Goal: Information Seeking & Learning: Learn about a topic

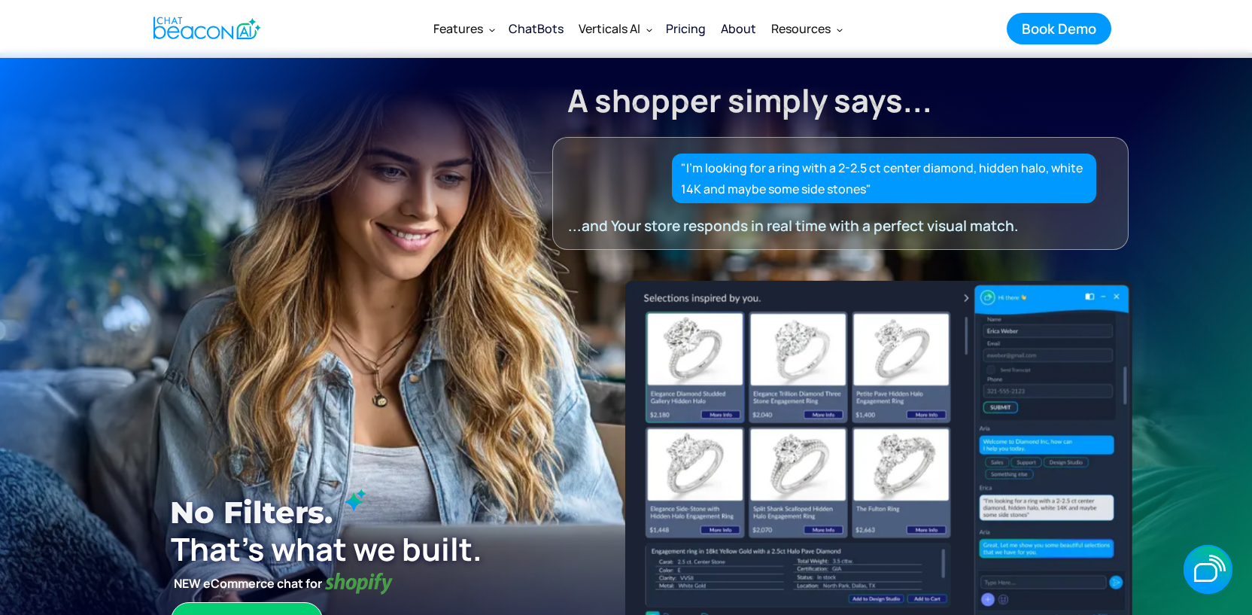
scroll to position [17, 0]
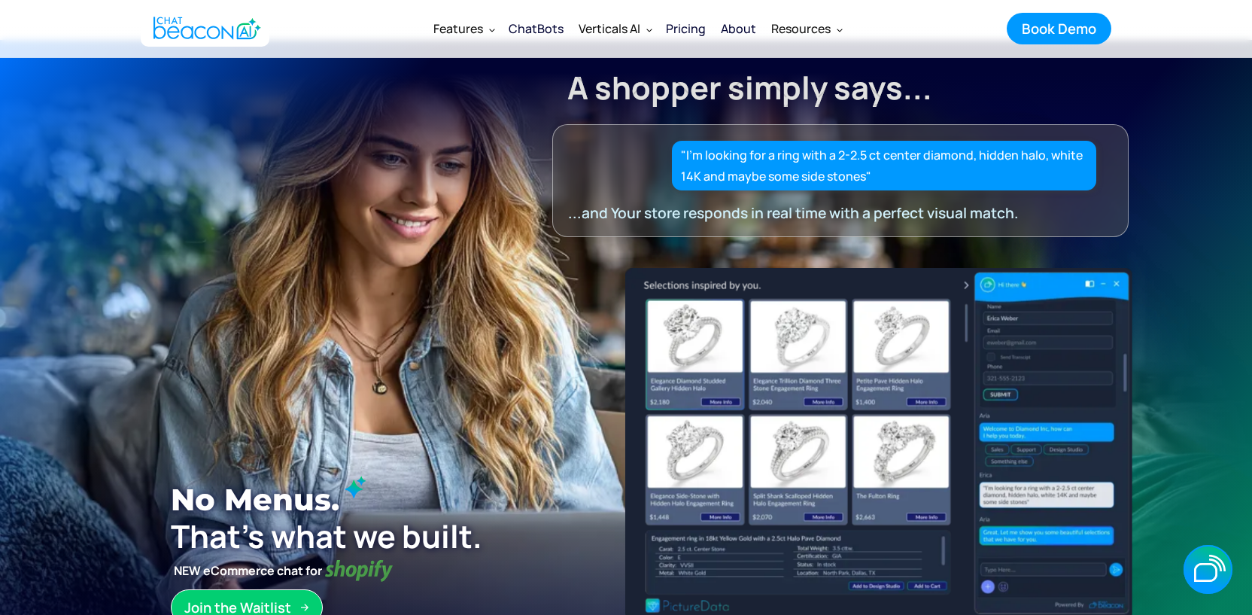
click at [754, 32] on link "About" at bounding box center [738, 28] width 50 height 39
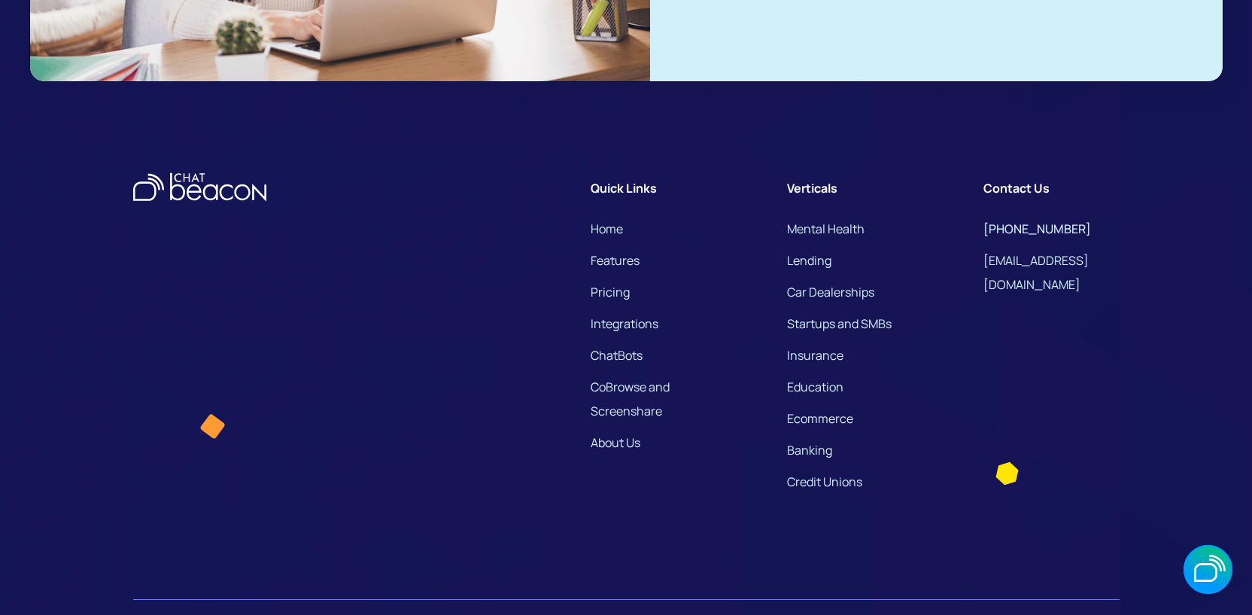
scroll to position [3786, 0]
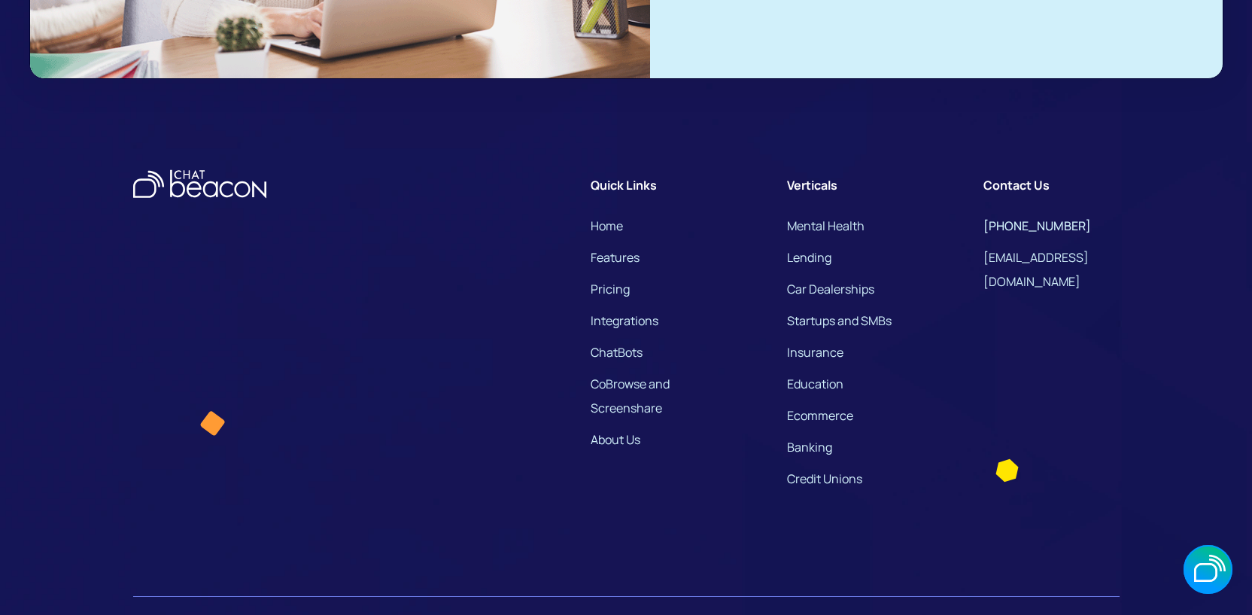
click at [632, 451] on link "About Us" at bounding box center [615, 439] width 50 height 24
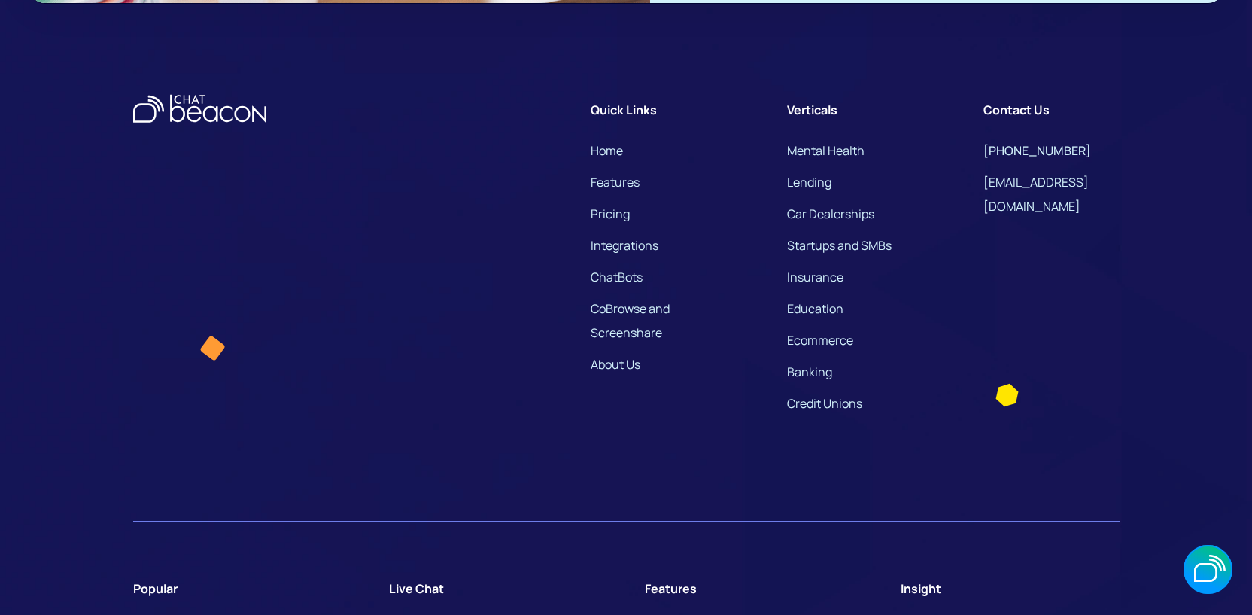
scroll to position [3865, 0]
